Goal: Task Accomplishment & Management: Complete application form

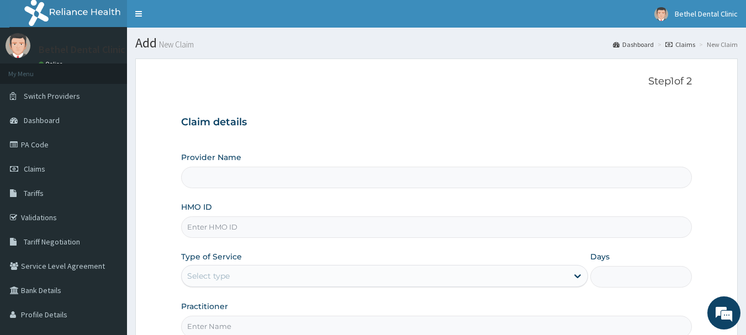
click at [255, 230] on input "HMO ID" at bounding box center [436, 227] width 511 height 22
type input "BETHEL DENTAL CLINIC - WUSE 2"
type input "NIT/10114/C"
click at [236, 277] on div "Select type" at bounding box center [375, 276] width 386 height 18
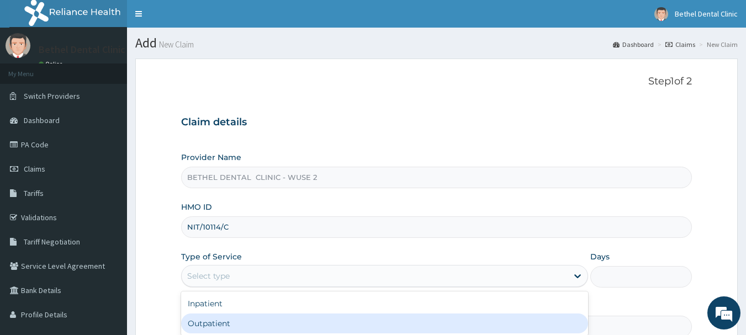
click at [231, 320] on div "Outpatient" at bounding box center [384, 324] width 407 height 20
type input "1"
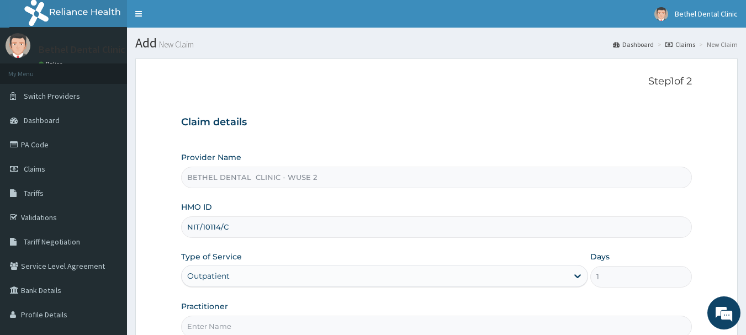
scroll to position [119, 0]
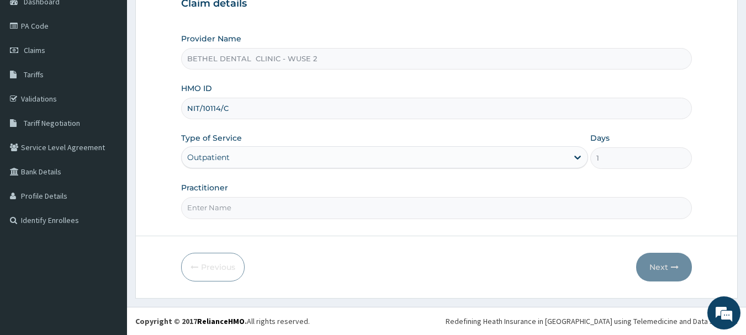
click at [396, 208] on input "Practitioner" at bounding box center [436, 208] width 511 height 22
type input "DR [PERSON_NAME]"
click at [689, 267] on button "Next" at bounding box center [664, 267] width 56 height 29
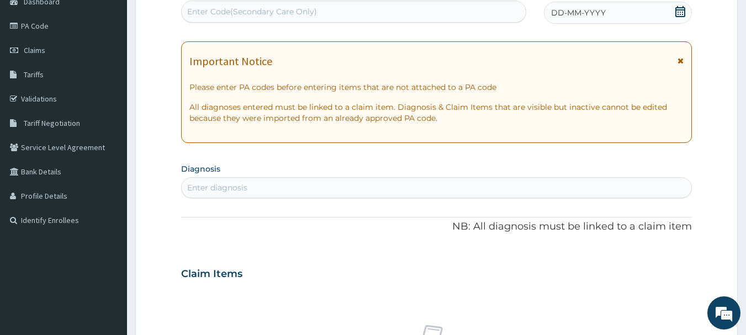
click at [441, 9] on div "Enter Code(Secondary Care Only)" at bounding box center [354, 12] width 345 height 18
paste input "PA/8A2AD3"
type input "PA/8A2AD3"
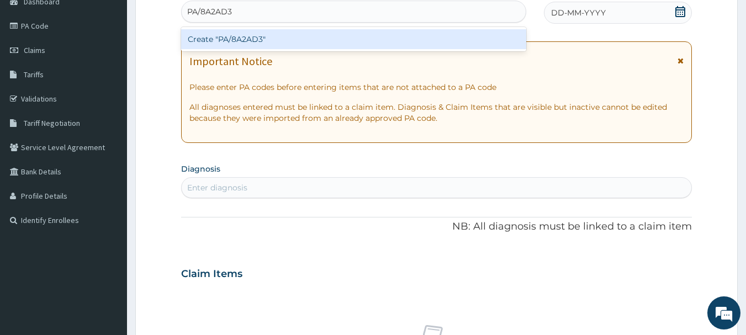
click at [445, 41] on div "Create "PA/8A2AD3"" at bounding box center [354, 39] width 346 height 20
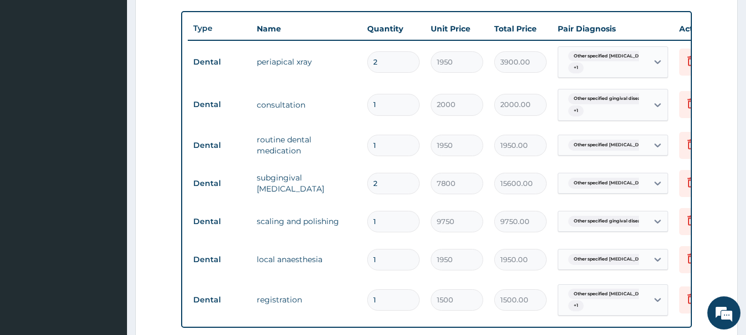
scroll to position [378, 0]
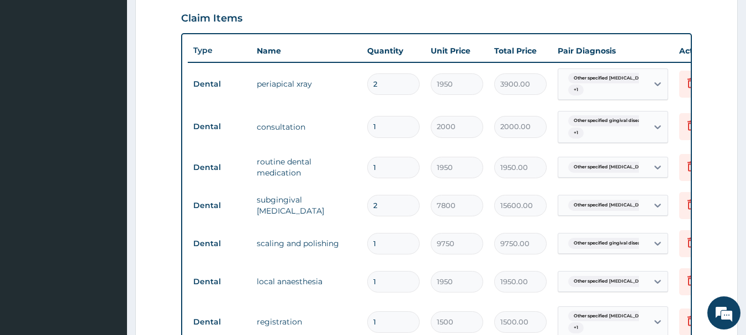
type input "0"
type input "0.00"
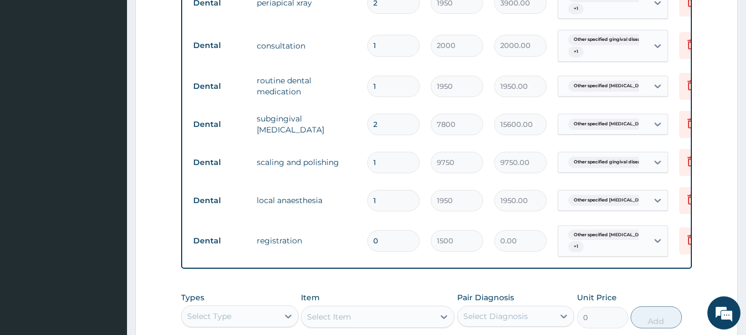
scroll to position [481, 0]
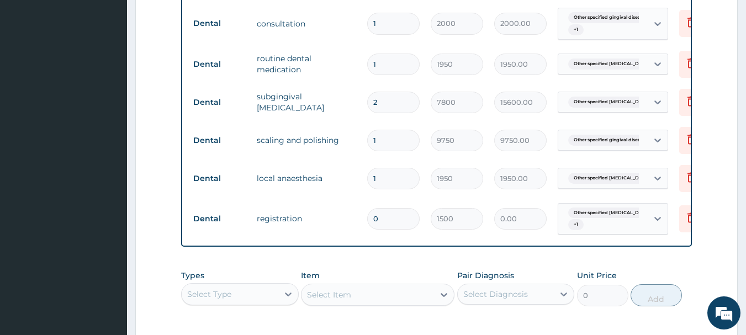
click at [490, 218] on td "0.00" at bounding box center [520, 219] width 63 height 33
click at [375, 223] on tr "Dental registration 0 1500 0.00 Other specified periodontal di... + 1 Delete" at bounding box center [458, 219] width 541 height 43
click at [375, 223] on input "0" at bounding box center [393, 219] width 52 height 22
click at [387, 223] on input "0" at bounding box center [393, 219] width 52 height 22
type input "1"
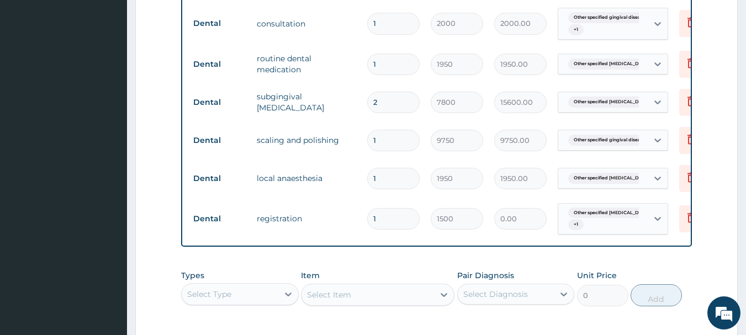
type input "1500.00"
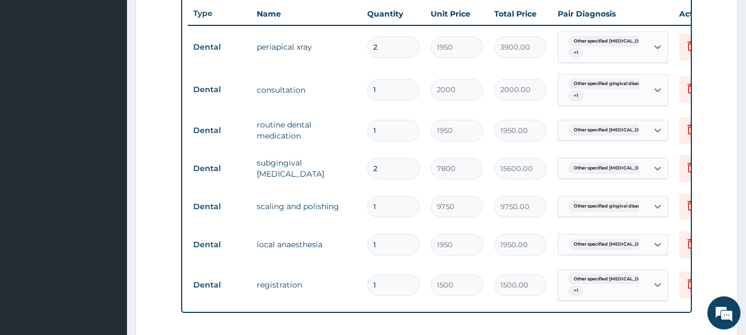
scroll to position [659, 0]
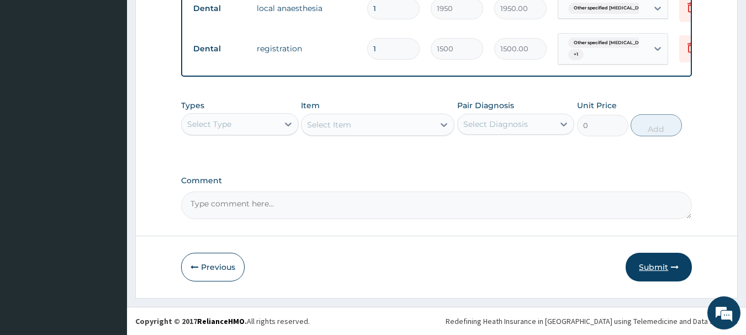
click at [674, 264] on icon "button" at bounding box center [675, 267] width 8 height 8
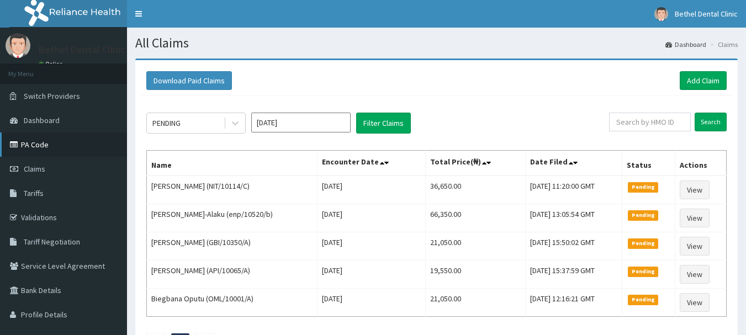
click at [66, 146] on link "PA Code" at bounding box center [63, 145] width 127 height 24
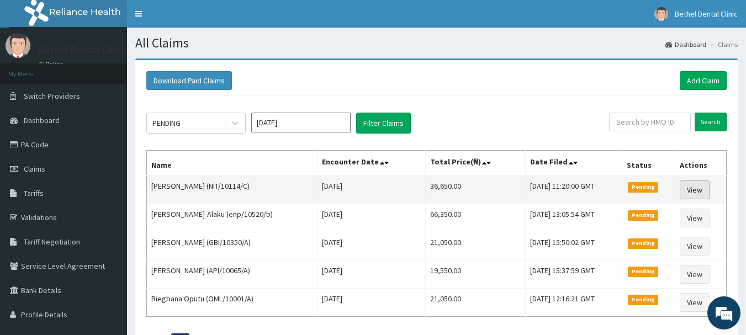
click at [695, 189] on link "View" at bounding box center [695, 190] width 30 height 19
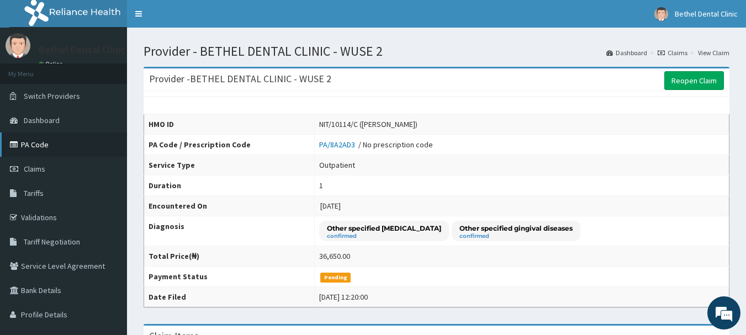
click at [60, 150] on link "PA Code" at bounding box center [63, 145] width 127 height 24
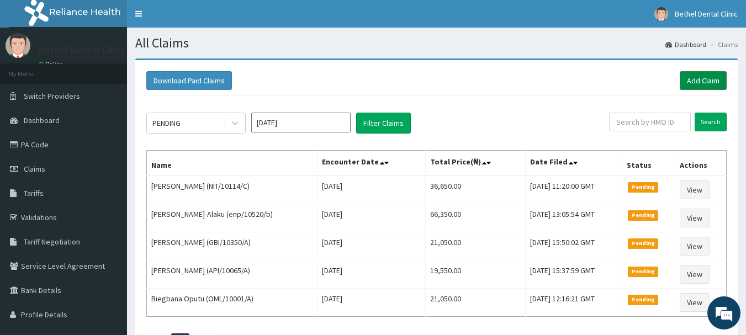
click at [711, 75] on link "Add Claim" at bounding box center [703, 80] width 47 height 19
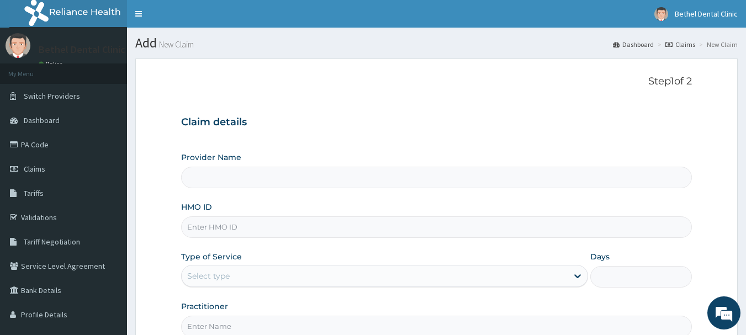
click at [300, 227] on input "HMO ID" at bounding box center [436, 227] width 511 height 22
type input "BETHEL DENTAL CLINIC - WUSE 2"
type input "SSN/10027/A"
click at [294, 273] on div "Select type" at bounding box center [375, 276] width 386 height 18
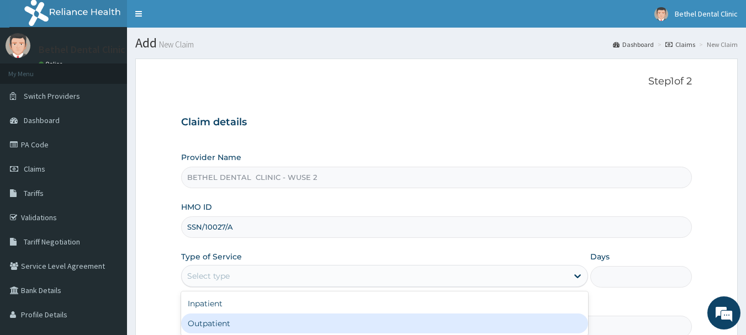
click at [279, 320] on div "Outpatient" at bounding box center [384, 324] width 407 height 20
type input "1"
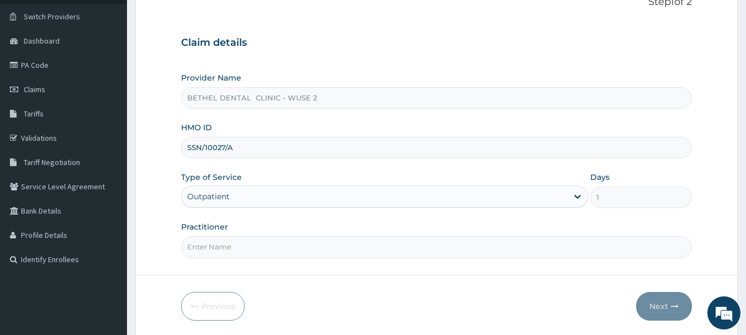
scroll to position [119, 0]
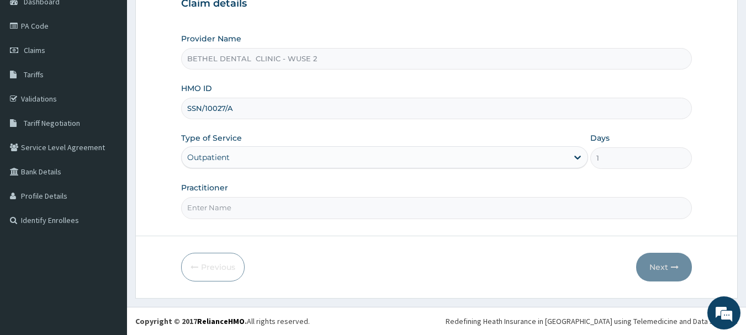
click at [423, 215] on input "Practitioner" at bounding box center [436, 208] width 511 height 22
type input "DR ISIKWEI UCHE"
click at [668, 269] on button "Next" at bounding box center [664, 267] width 56 height 29
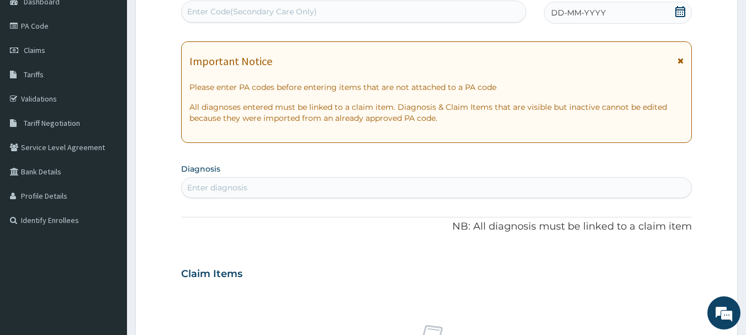
click at [371, 7] on div "Enter Code(Secondary Care Only)" at bounding box center [354, 12] width 345 height 18
paste input "PA/361714"
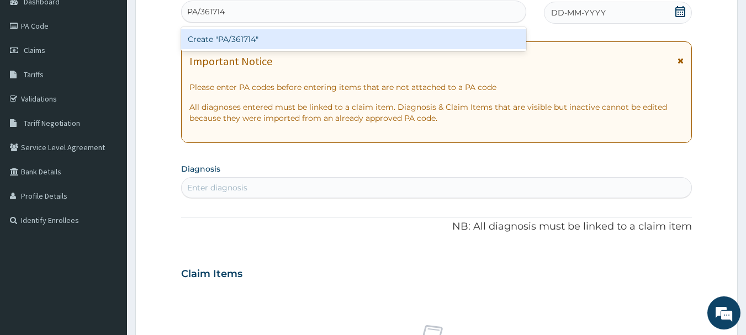
type input "PA/361714"
click at [364, 36] on div "Create "PA/361714"" at bounding box center [354, 39] width 346 height 20
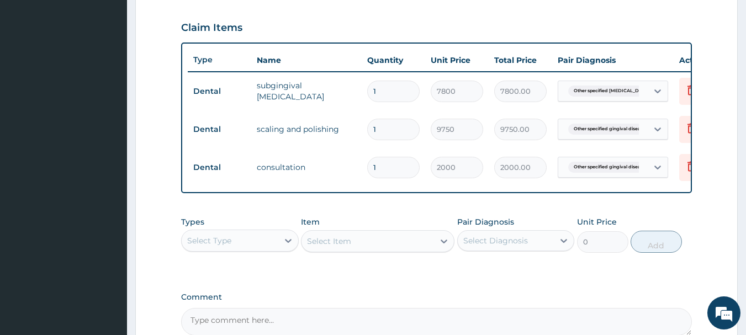
scroll to position [493, 0]
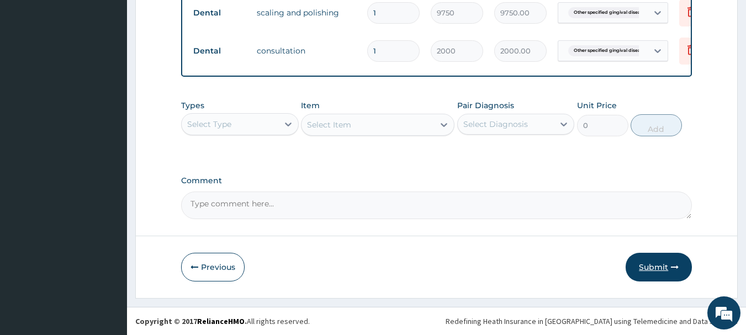
click at [657, 261] on button "Submit" at bounding box center [659, 267] width 66 height 29
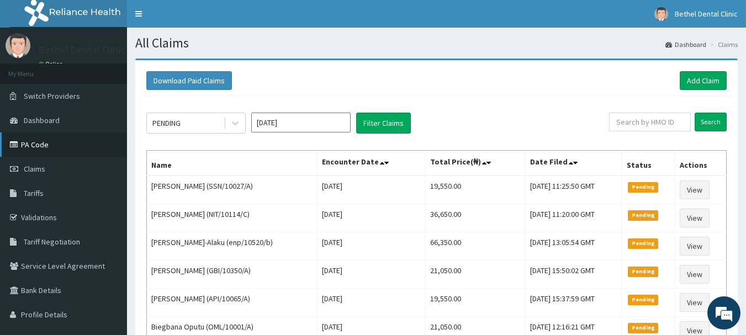
click at [68, 144] on link "PA Code" at bounding box center [63, 145] width 127 height 24
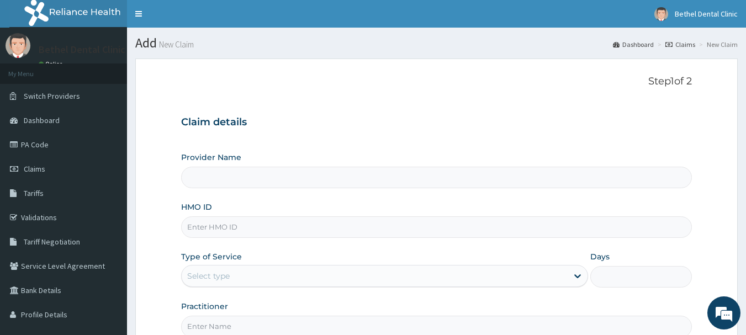
click at [292, 227] on input "HMO ID" at bounding box center [436, 227] width 511 height 22
type input "BETHEL DENTAL CLINIC - WUSE 2"
type input "SSN/10027/B"
click at [374, 278] on div "Select type" at bounding box center [375, 276] width 386 height 18
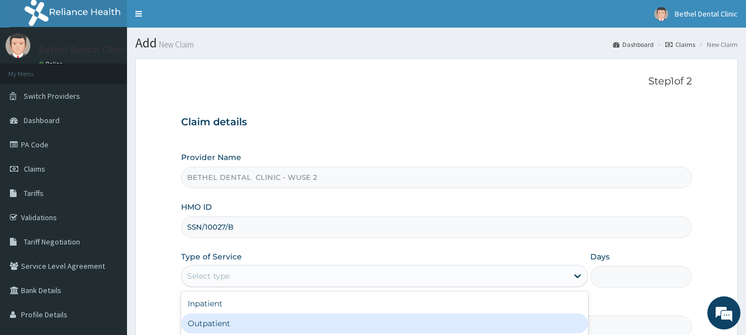
click at [359, 324] on div "Outpatient" at bounding box center [384, 324] width 407 height 20
type input "1"
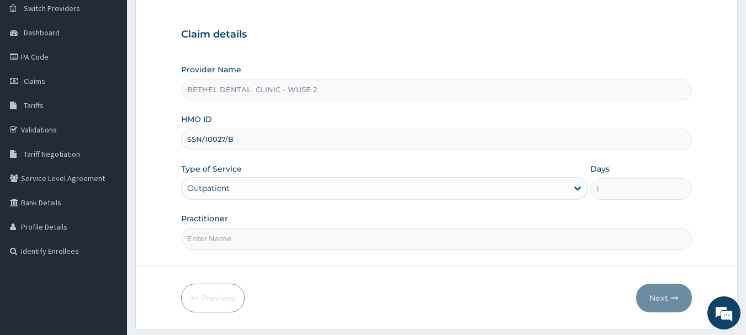
scroll to position [119, 0]
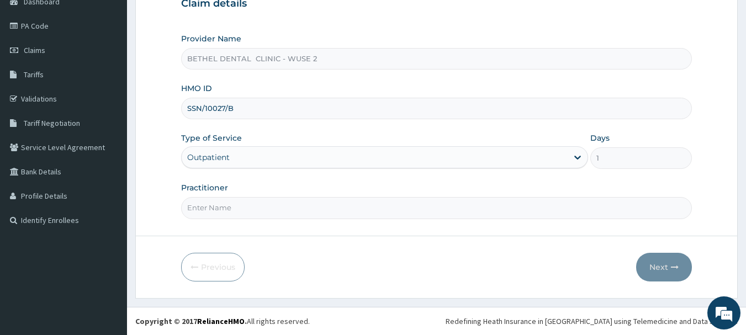
click at [405, 211] on input "Practitioner" at bounding box center [436, 208] width 511 height 22
type input "DR ISIKWEI UCHE"
click at [656, 267] on button "Next" at bounding box center [664, 267] width 56 height 29
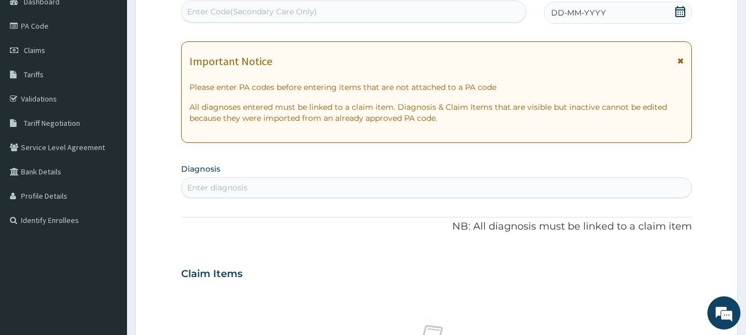
click at [347, 8] on div "Enter Code(Secondary Care Only)" at bounding box center [354, 12] width 345 height 18
paste input "PA/8AC746"
type input "PA/8AC746"
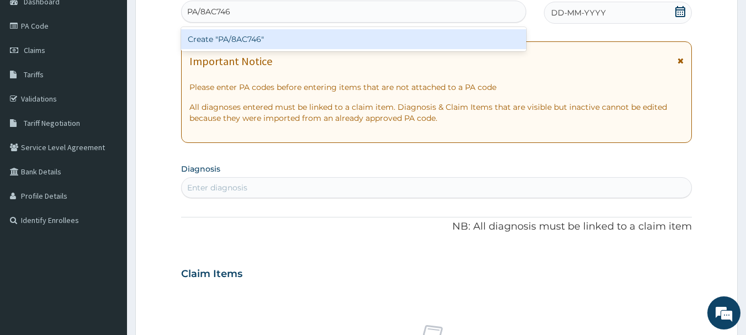
click at [350, 43] on div "Create "PA/8AC746"" at bounding box center [354, 39] width 346 height 20
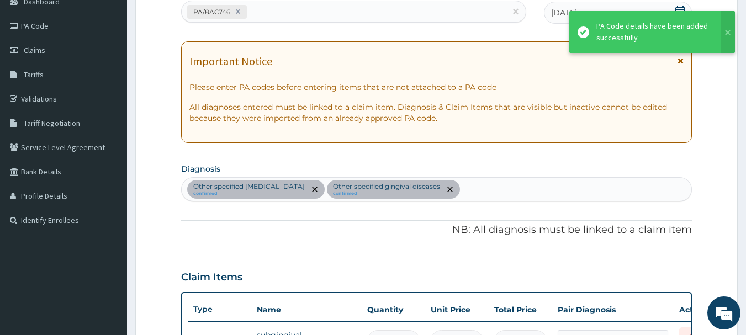
scroll to position [370, 0]
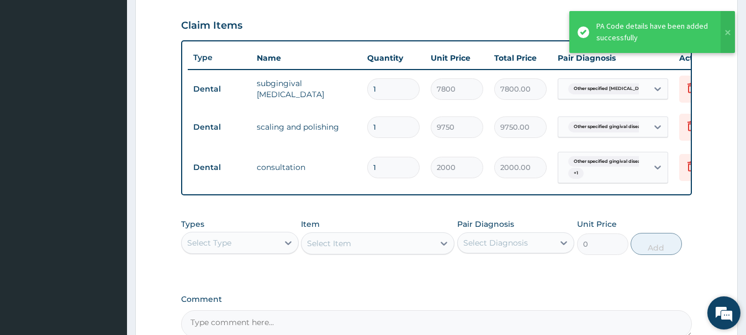
click at [738, 303] on div "We're Online! How may I help you today?" at bounding box center [723, 313] width 33 height 33
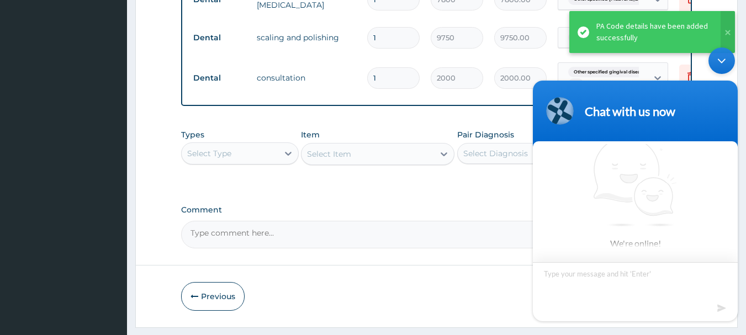
scroll to position [497, 0]
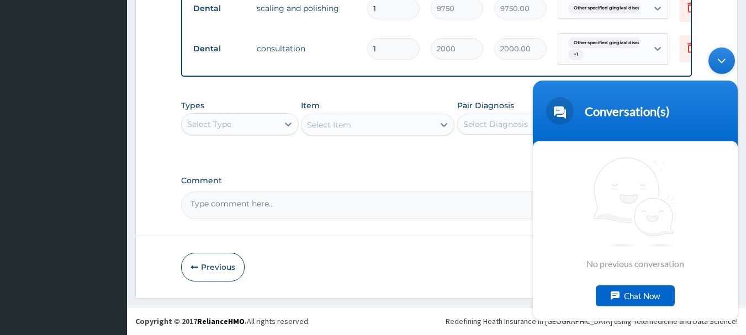
click at [496, 192] on textarea "Comment" at bounding box center [436, 206] width 511 height 28
click at [493, 178] on label "Comment" at bounding box center [436, 180] width 511 height 9
click at [493, 192] on textarea "Comment" at bounding box center [436, 206] width 511 height 28
click at [493, 178] on label "Comment" at bounding box center [436, 180] width 511 height 9
click at [493, 192] on textarea "Comment" at bounding box center [436, 206] width 511 height 28
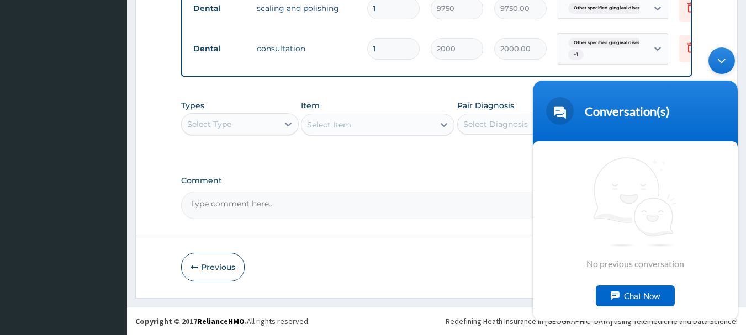
click at [721, 58] on div "Minimize live chat window" at bounding box center [721, 60] width 27 height 27
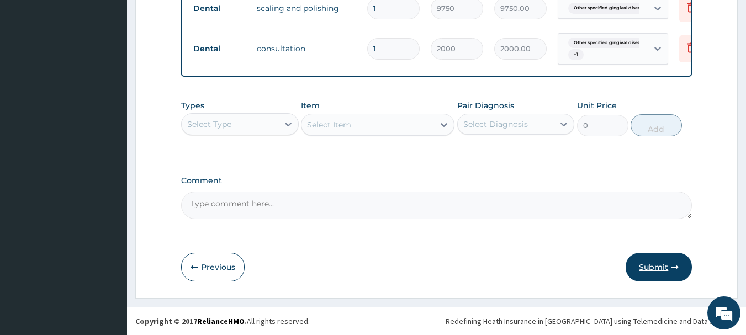
click at [654, 260] on button "Submit" at bounding box center [659, 267] width 66 height 29
